Goal: Task Accomplishment & Management: Manage account settings

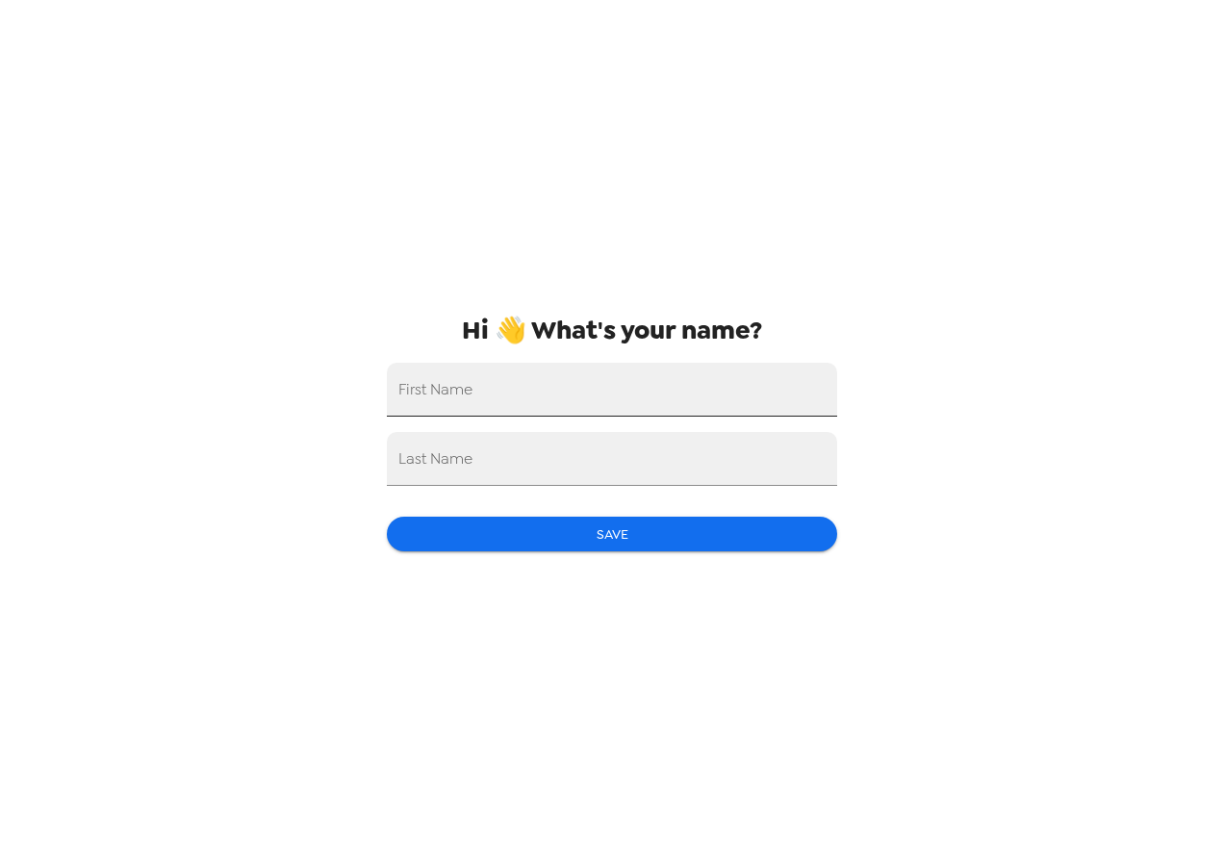
click at [537, 398] on input "First Name" at bounding box center [612, 390] width 450 height 54
type input "[PERSON_NAME]"
click at [626, 538] on button "Save" at bounding box center [612, 535] width 450 height 36
